Goal: Transaction & Acquisition: Purchase product/service

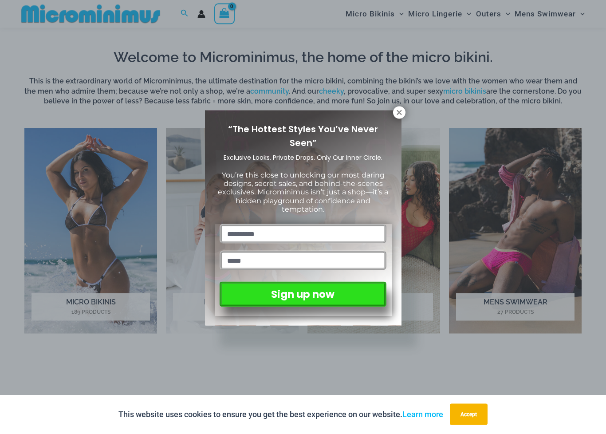
scroll to position [554, 0]
click at [393, 117] on div "“The Hottest Styles You’ve Never Seen” Exclusive Looks. Private Drops. Only Our…" at bounding box center [303, 218] width 197 height 215
click at [399, 112] on icon at bounding box center [399, 112] width 5 height 5
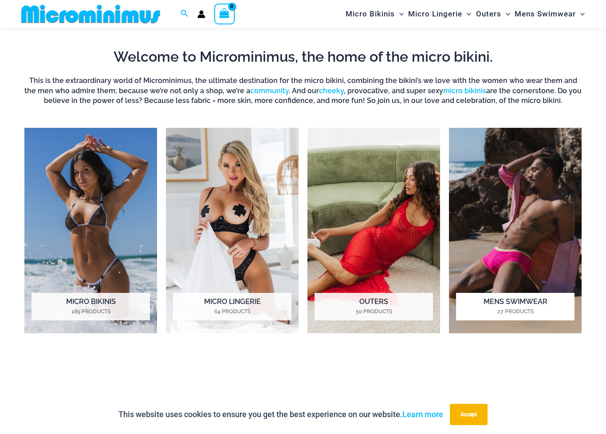
click at [480, 299] on h2 "Mens Swimwear 27 Products" at bounding box center [515, 307] width 119 height 28
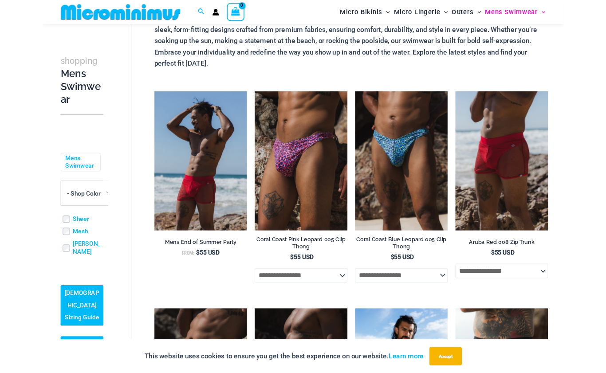
scroll to position [71, 0]
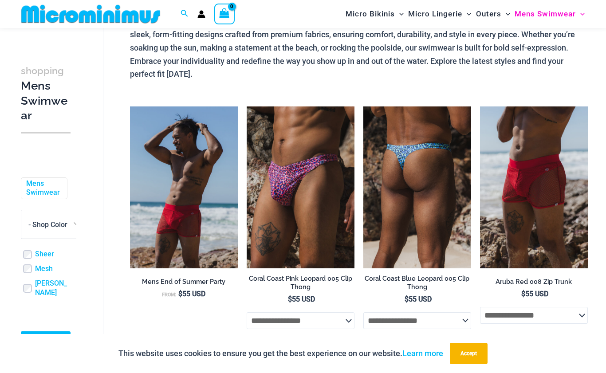
click at [396, 239] on img at bounding box center [418, 188] width 108 height 162
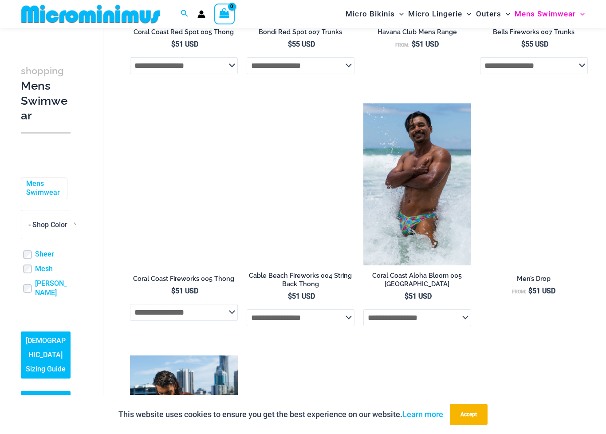
scroll to position [842, 0]
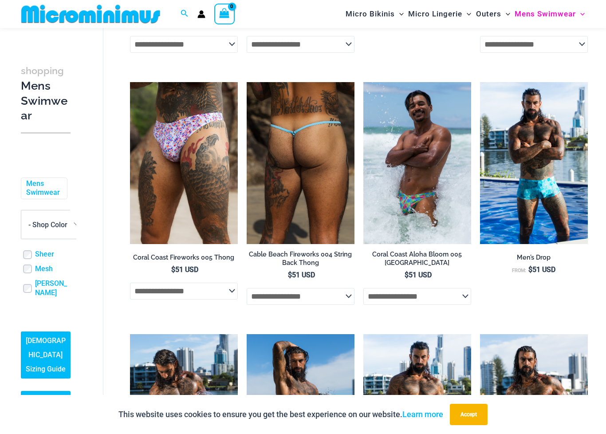
click at [287, 235] on img at bounding box center [301, 163] width 108 height 162
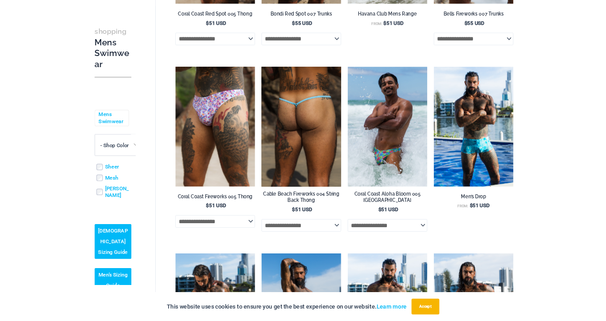
scroll to position [867, 0]
